Goal: Find specific page/section: Find specific page/section

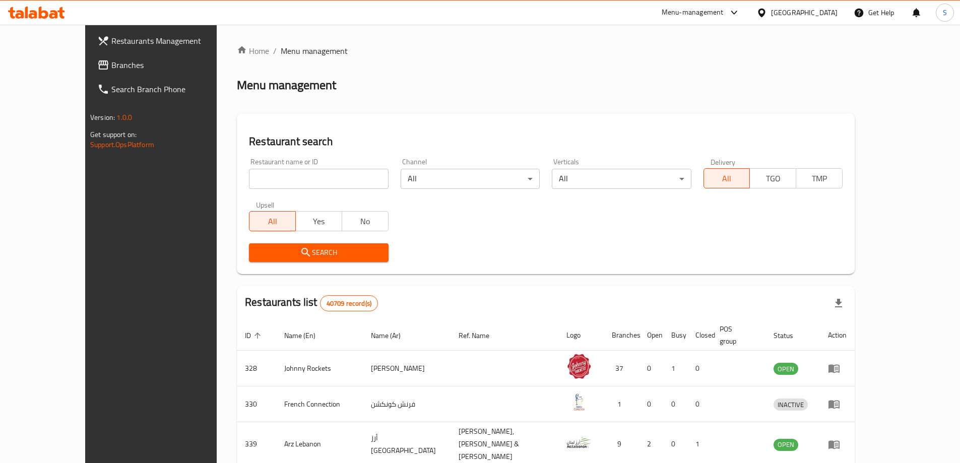
click at [794, 13] on div "[GEOGRAPHIC_DATA]" at bounding box center [804, 12] width 67 height 11
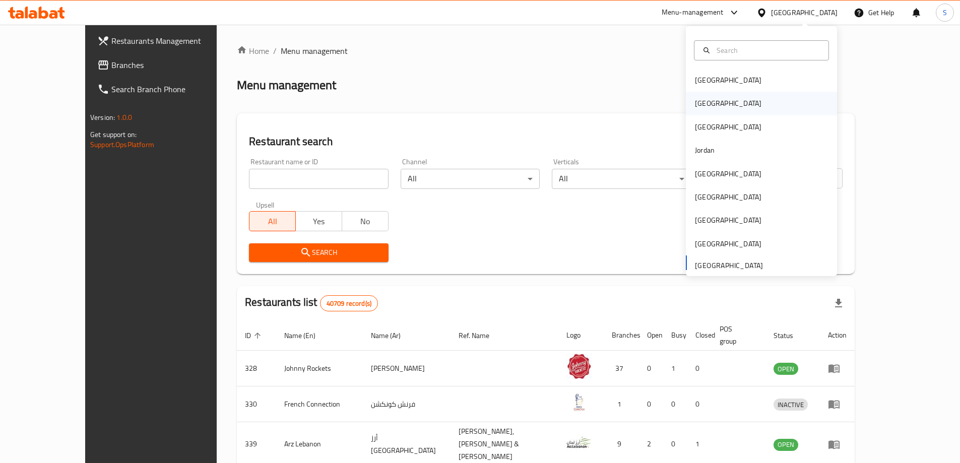
click at [708, 113] on div "[GEOGRAPHIC_DATA]" at bounding box center [728, 103] width 83 height 23
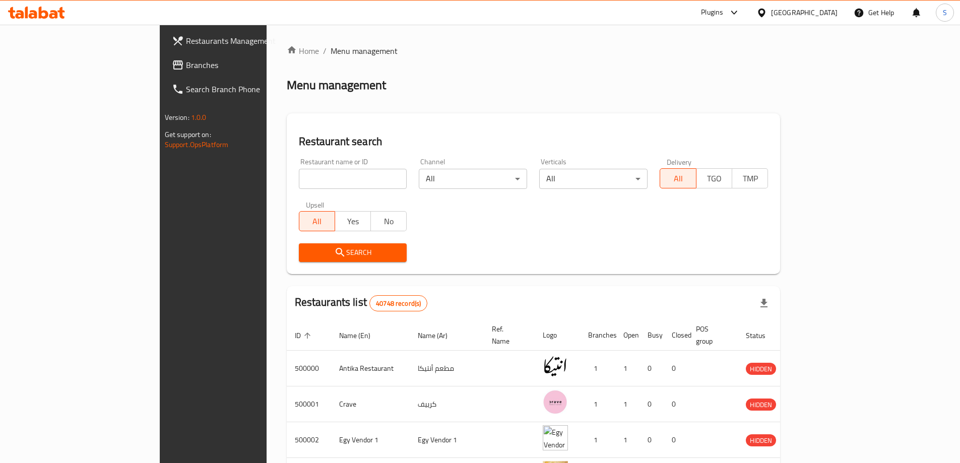
click at [299, 184] on input "search" at bounding box center [353, 179] width 108 height 20
paste input "645835"
type input "645835"
click at [299, 245] on button "Search" at bounding box center [353, 252] width 108 height 19
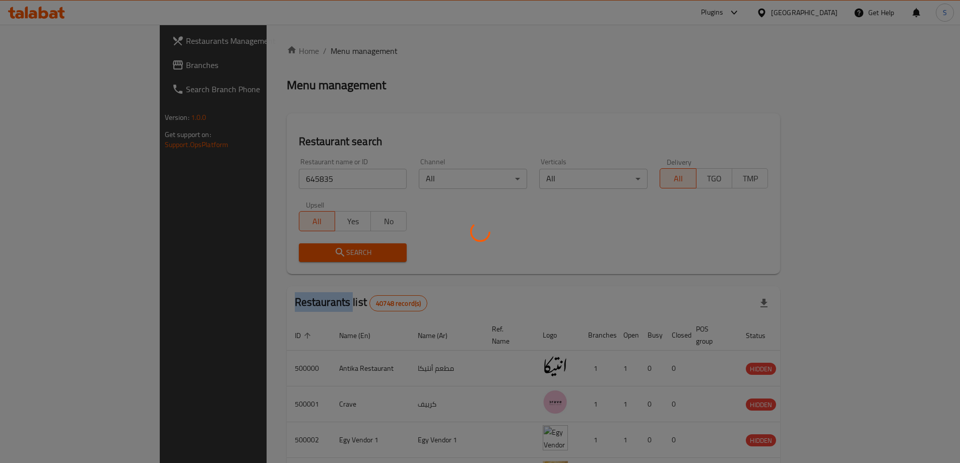
click at [277, 245] on div at bounding box center [480, 231] width 960 height 463
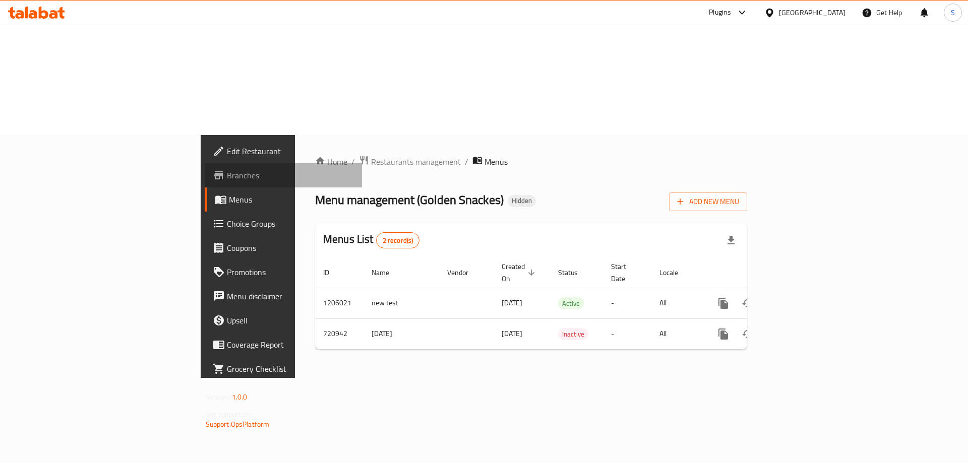
click at [227, 169] on span "Branches" at bounding box center [291, 175] width 128 height 12
